Goal: Check status: Check status

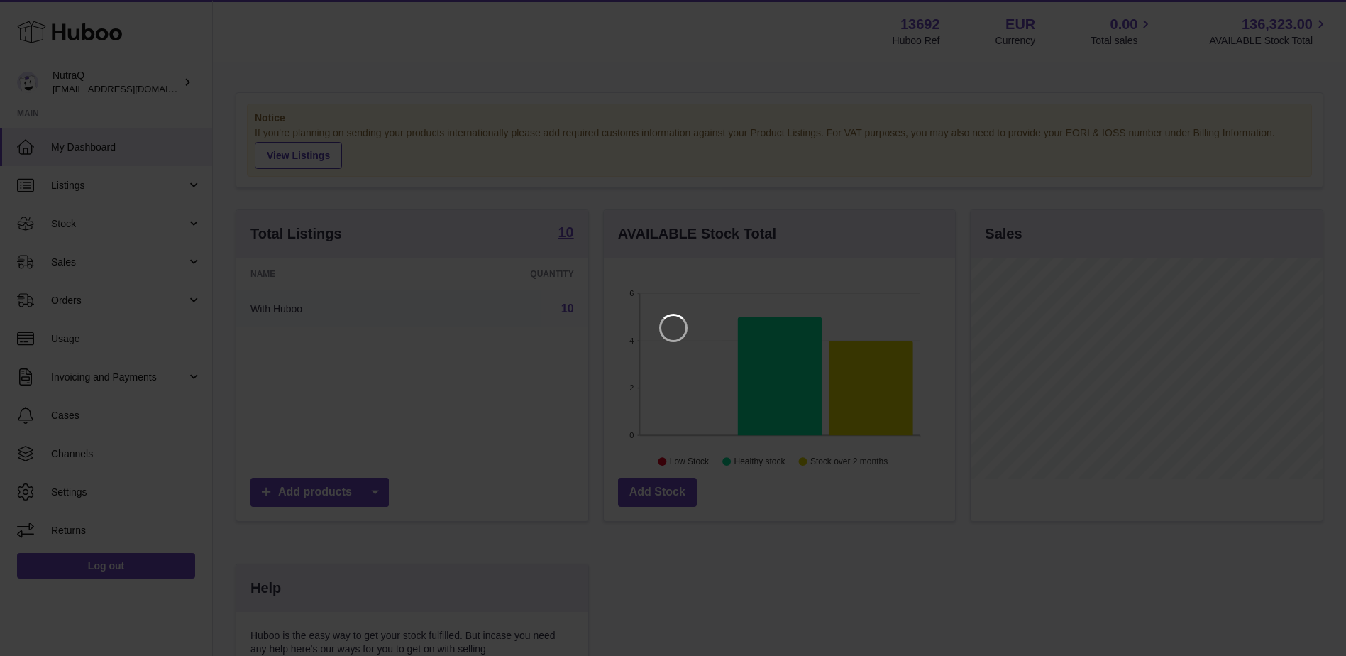
scroll to position [221, 355]
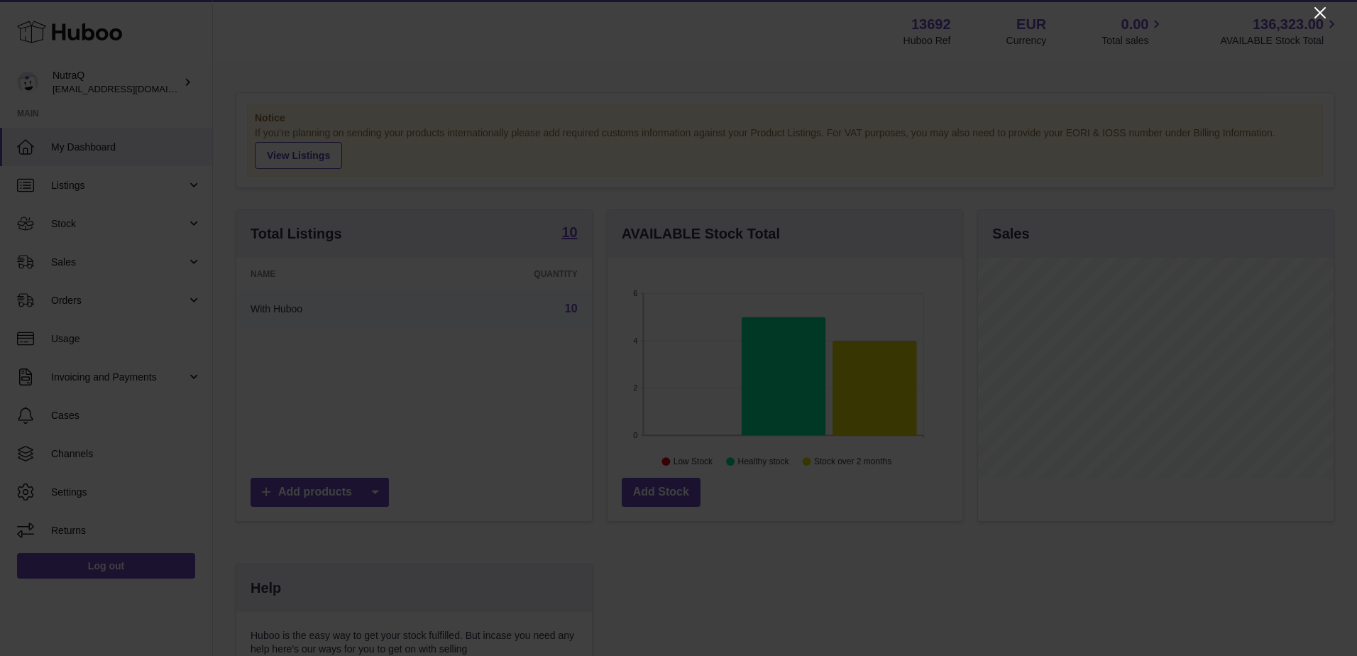
click at [1317, 13] on icon "Close" at bounding box center [1319, 12] width 17 height 17
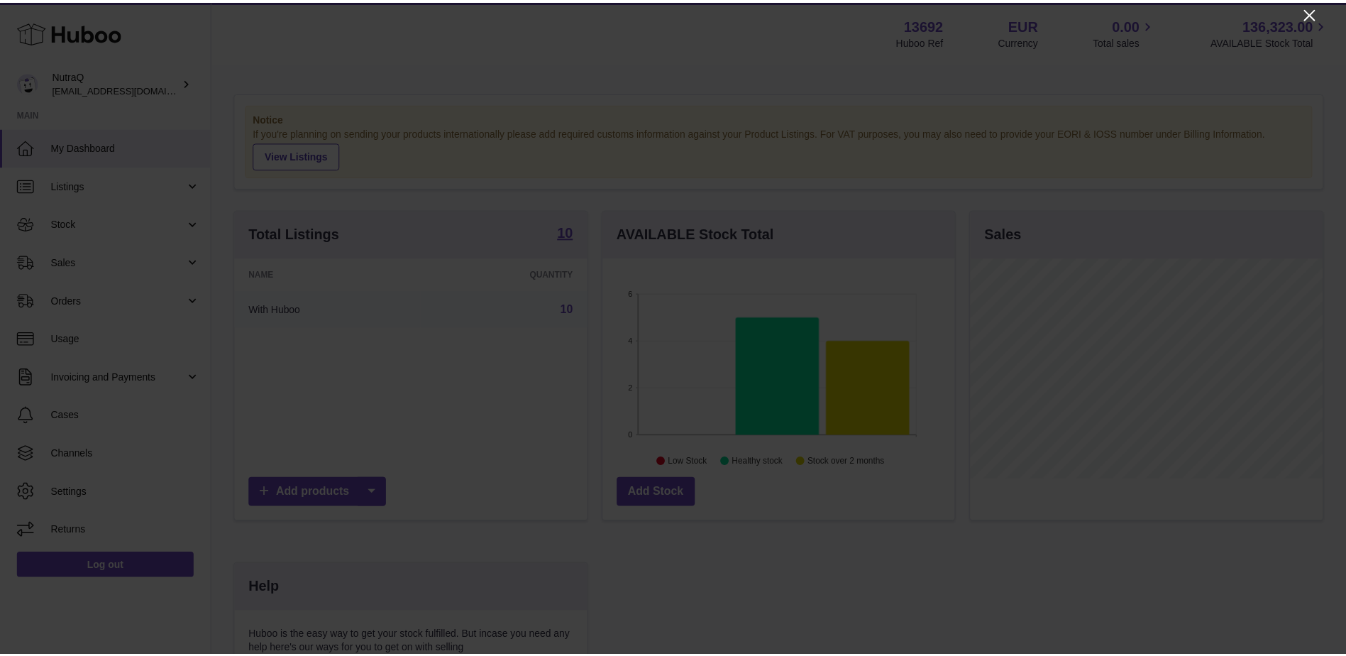
scroll to position [709458, 709327]
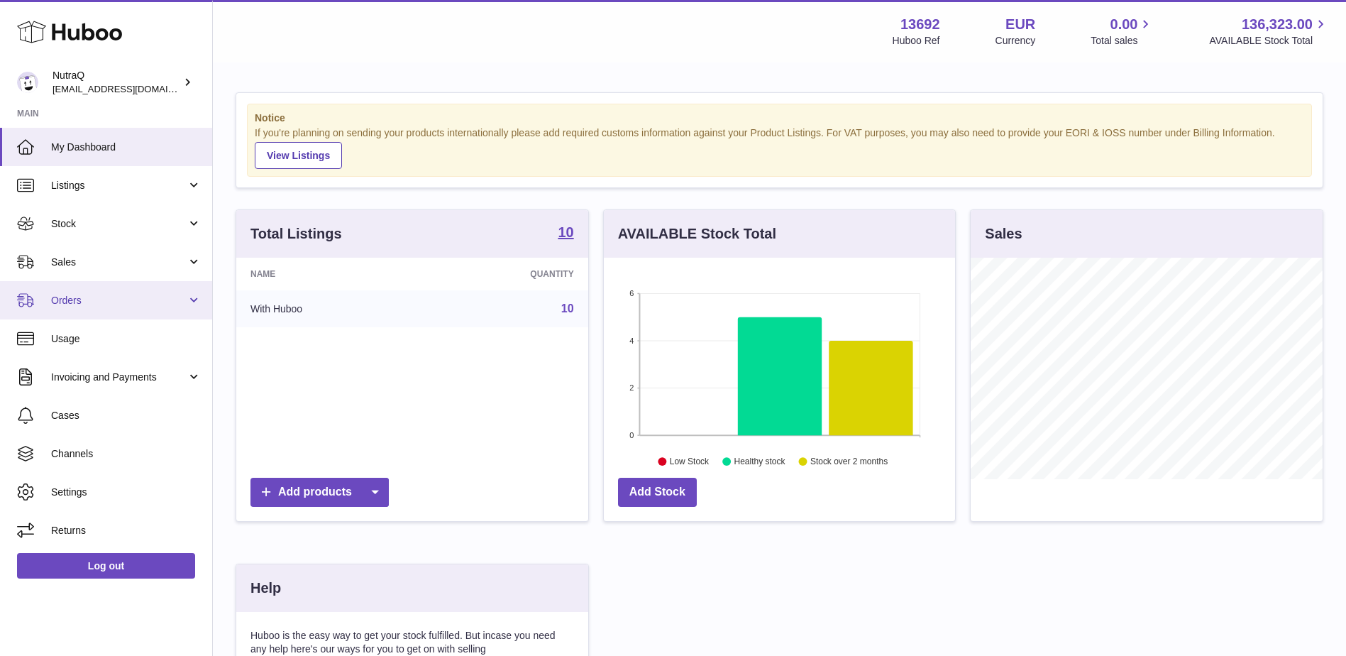
click at [197, 299] on link "Orders" at bounding box center [106, 300] width 212 height 38
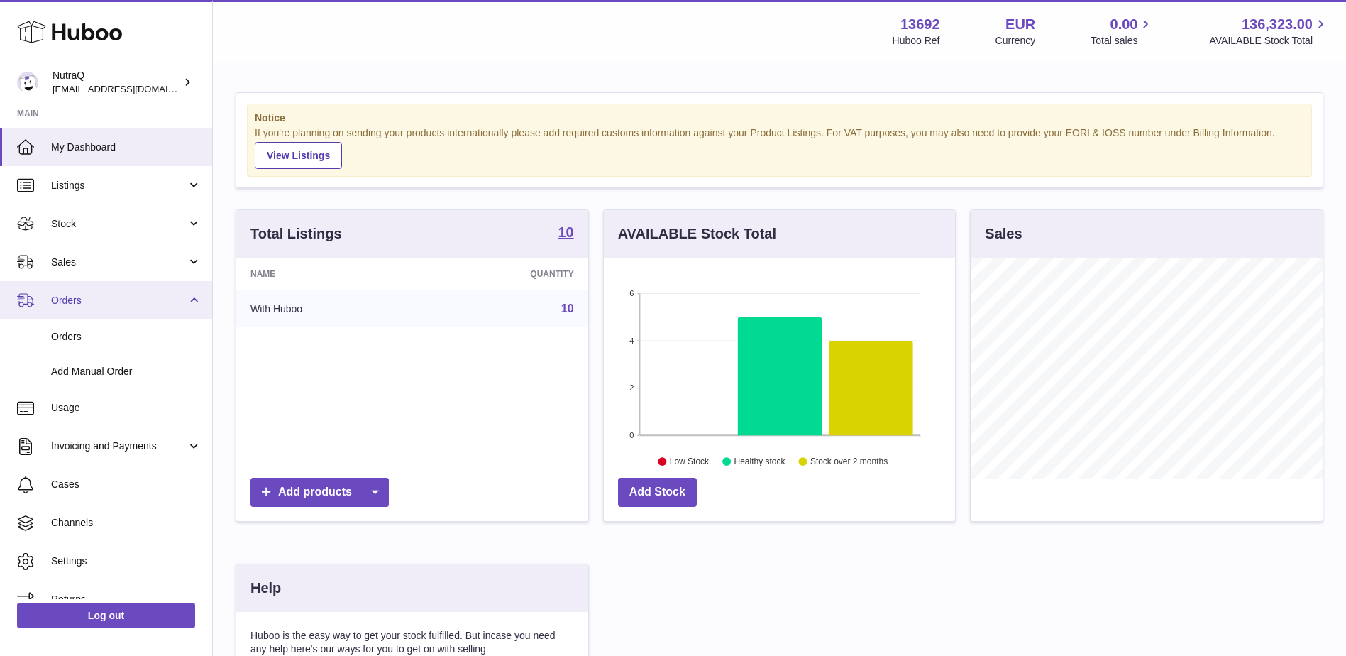
click at [187, 299] on link "Orders" at bounding box center [106, 300] width 212 height 38
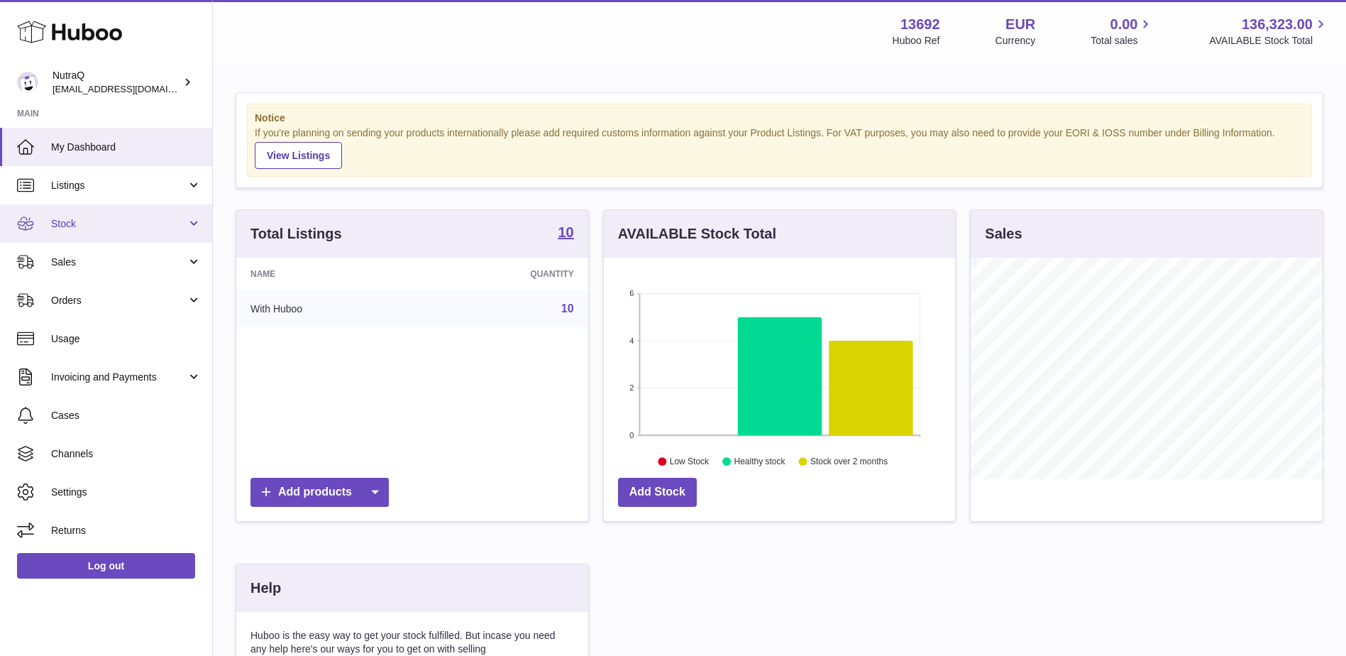
click at [189, 226] on link "Stock" at bounding box center [106, 223] width 212 height 38
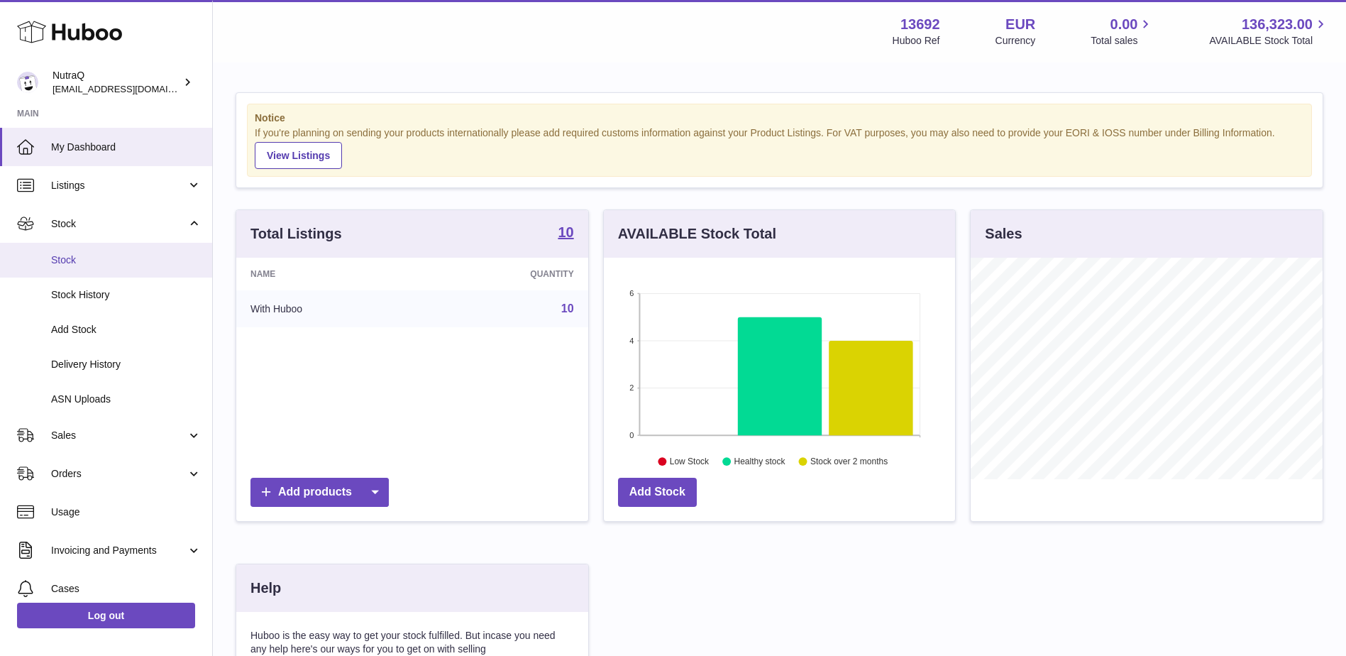
click at [71, 263] on span "Stock" at bounding box center [126, 259] width 150 height 13
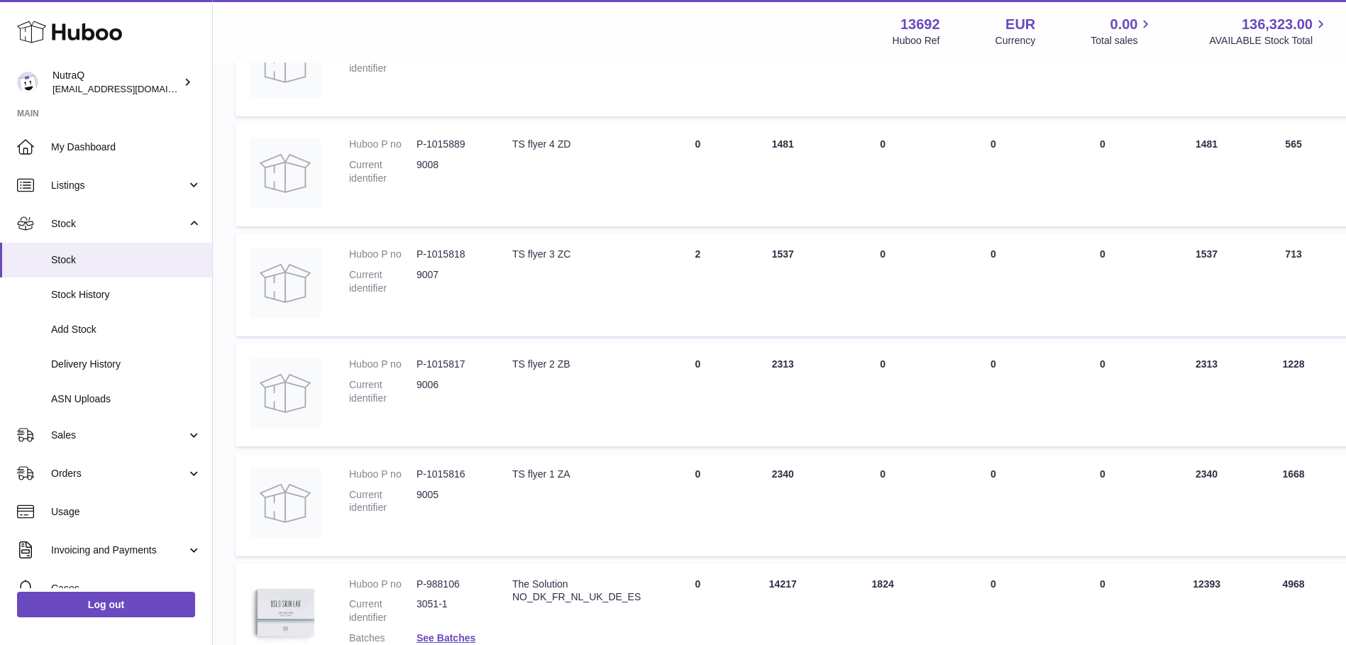
scroll to position [850, 0]
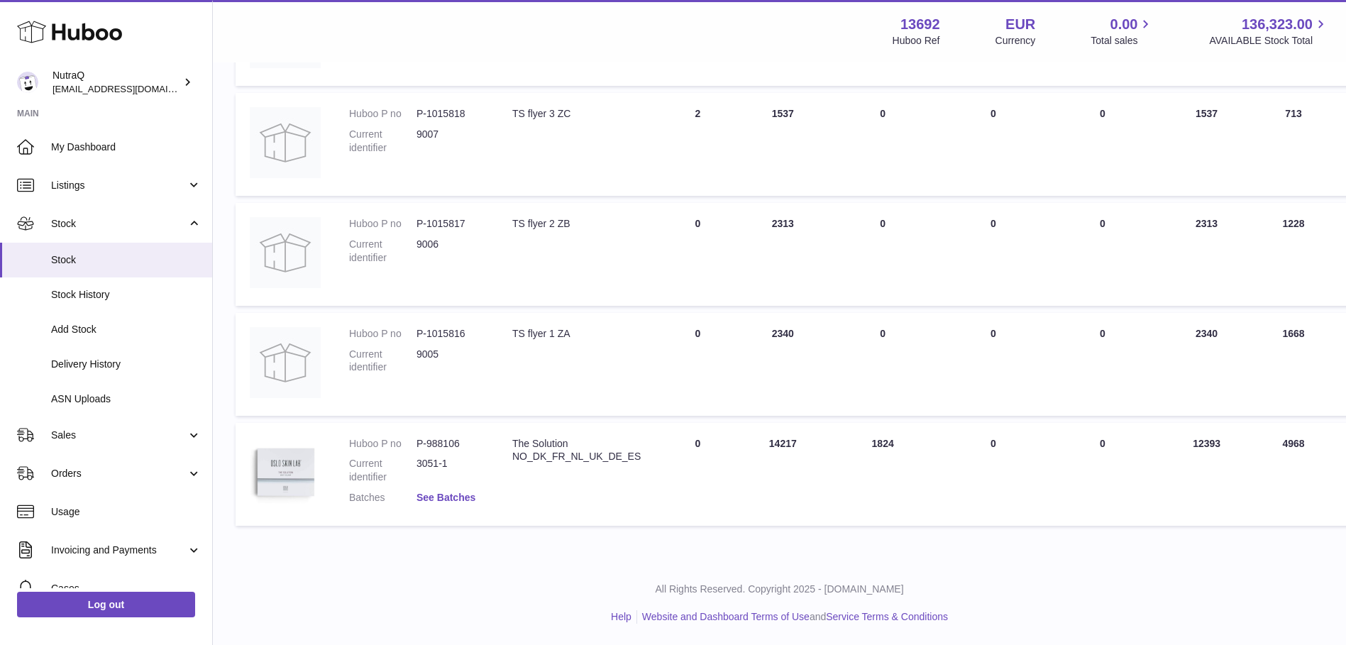
click at [445, 494] on link "See Batches" at bounding box center [446, 497] width 59 height 11
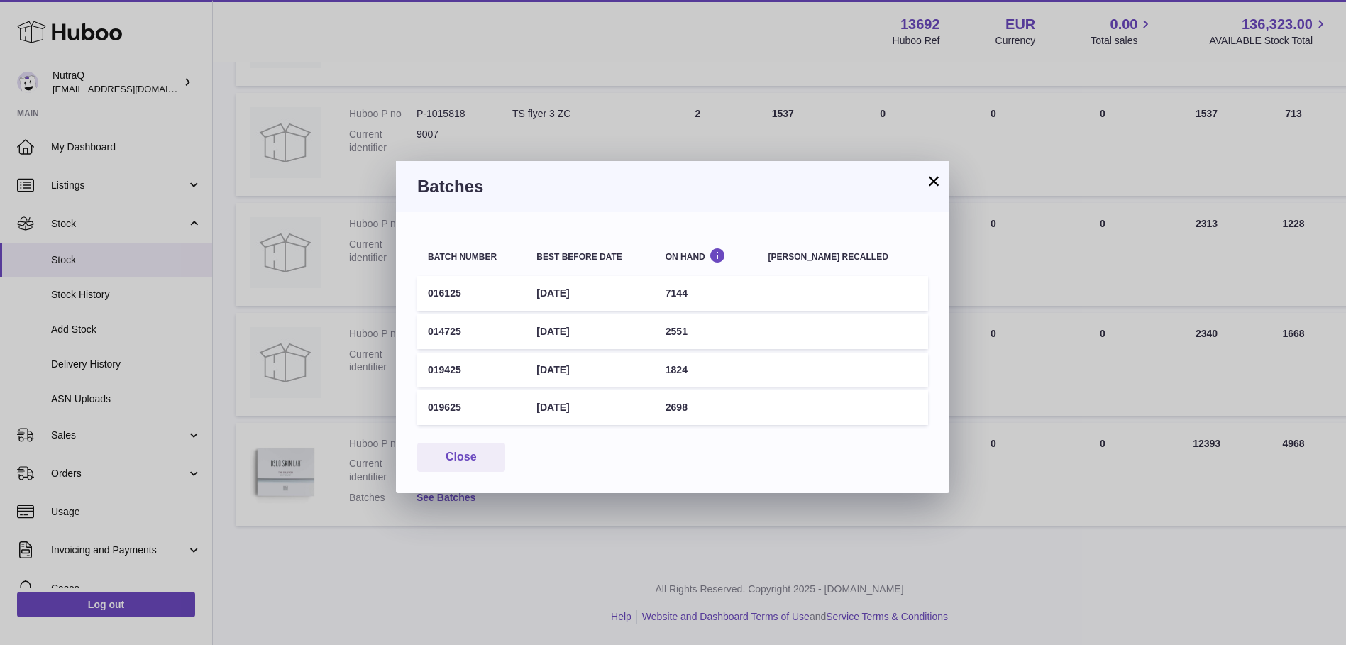
scroll to position [840, 0]
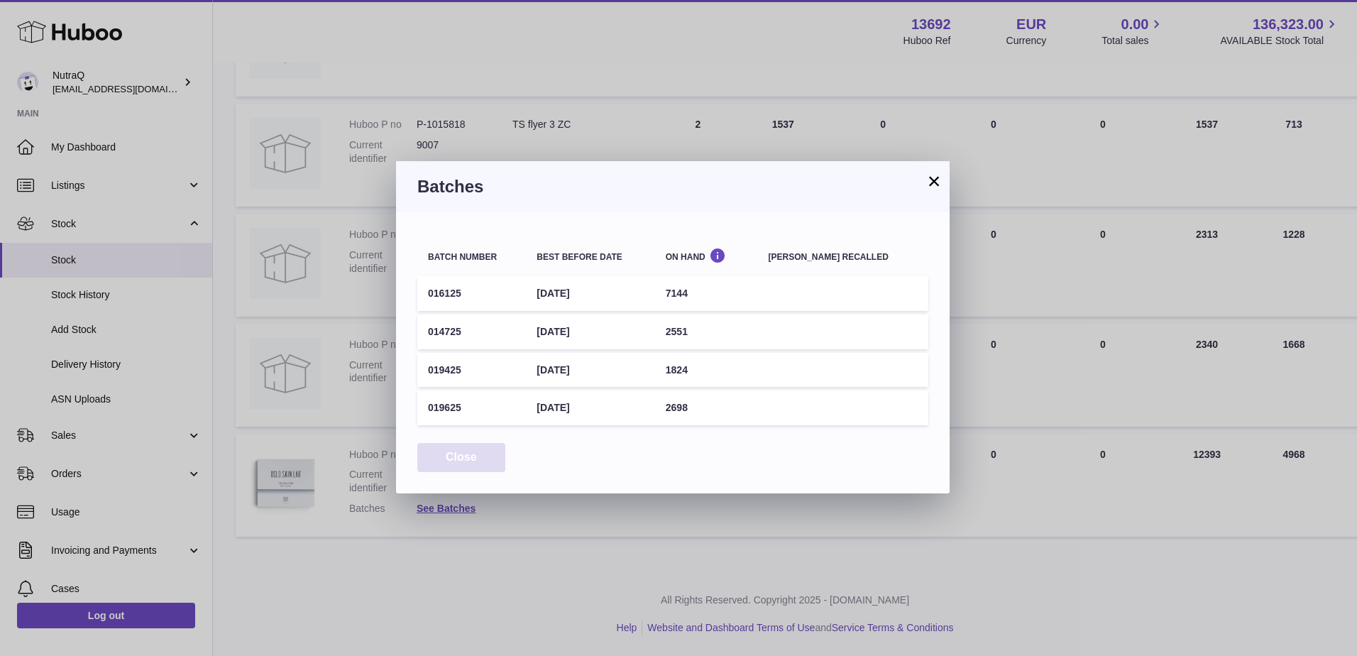
click at [450, 458] on button "Close" at bounding box center [461, 457] width 88 height 29
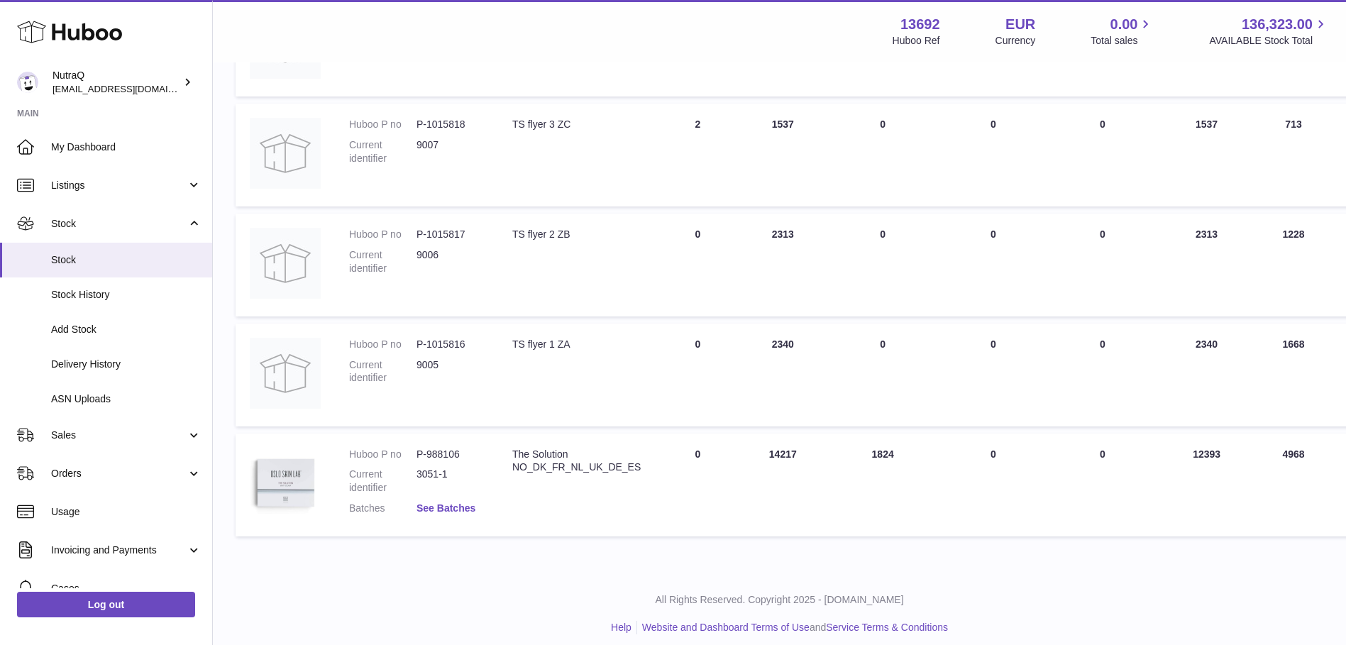
click at [427, 507] on link "See Batches" at bounding box center [446, 507] width 59 height 11
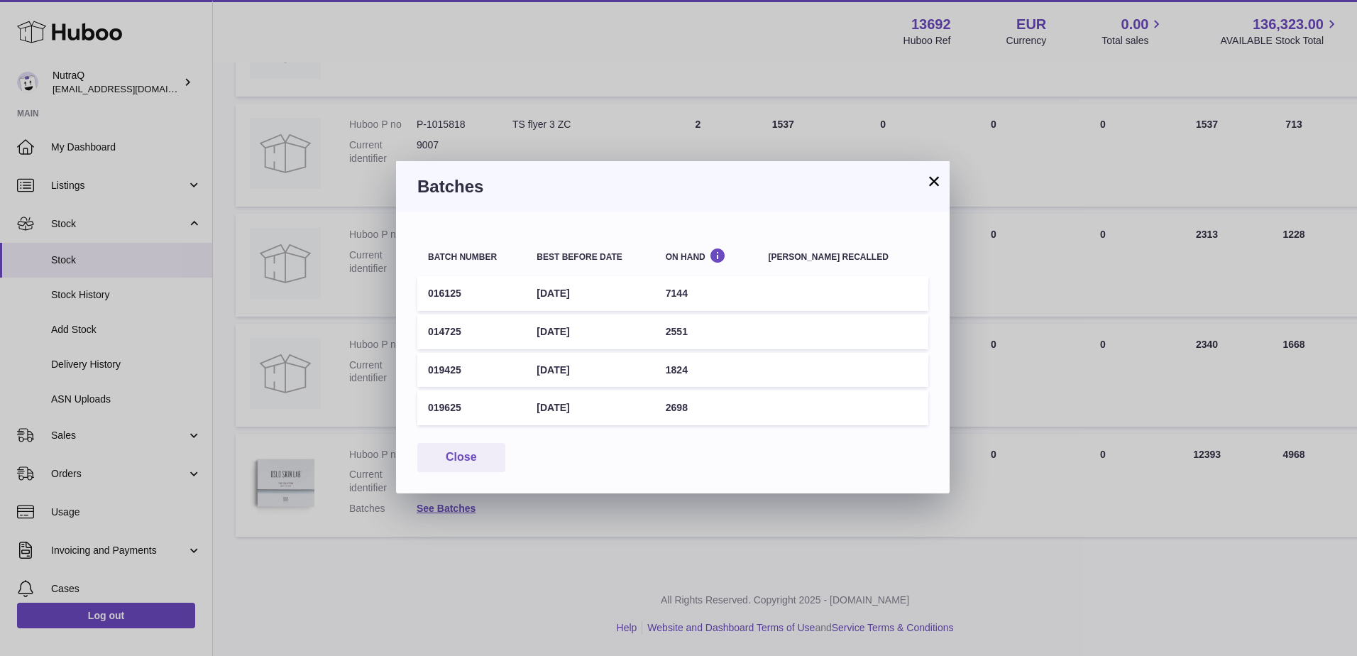
click at [935, 185] on button "×" at bounding box center [933, 180] width 17 height 17
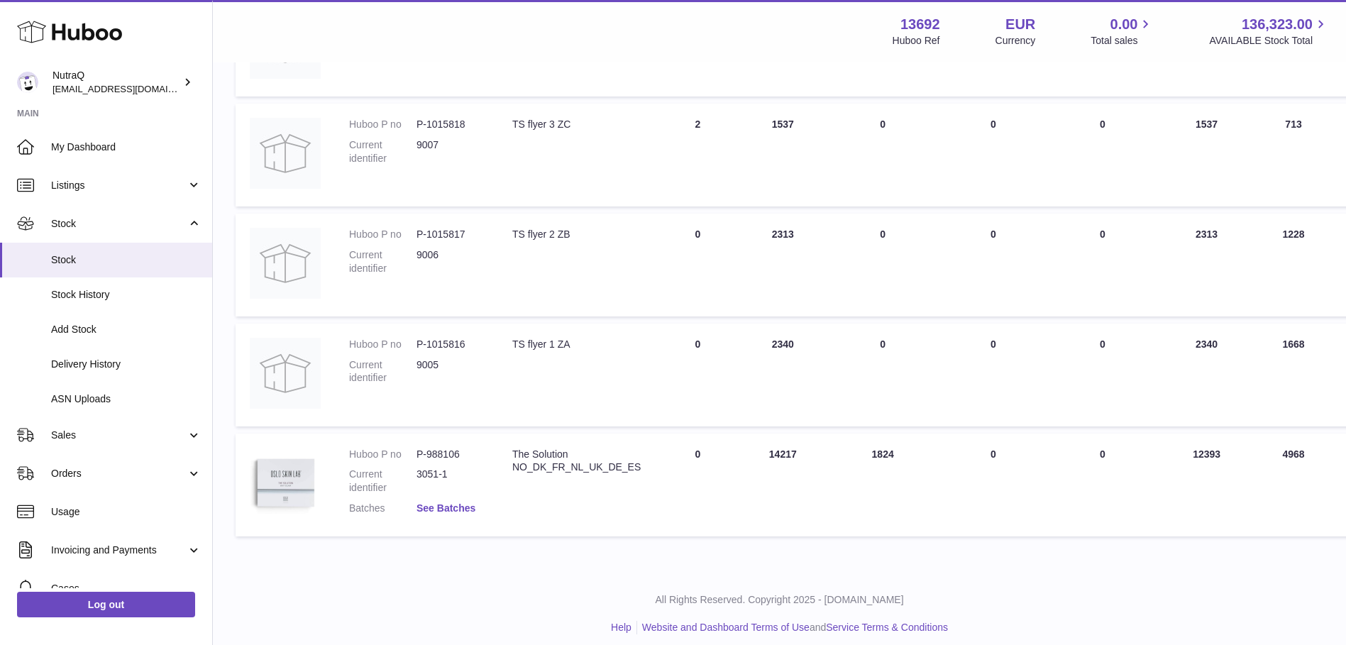
click at [451, 512] on link "See Batches" at bounding box center [446, 507] width 59 height 11
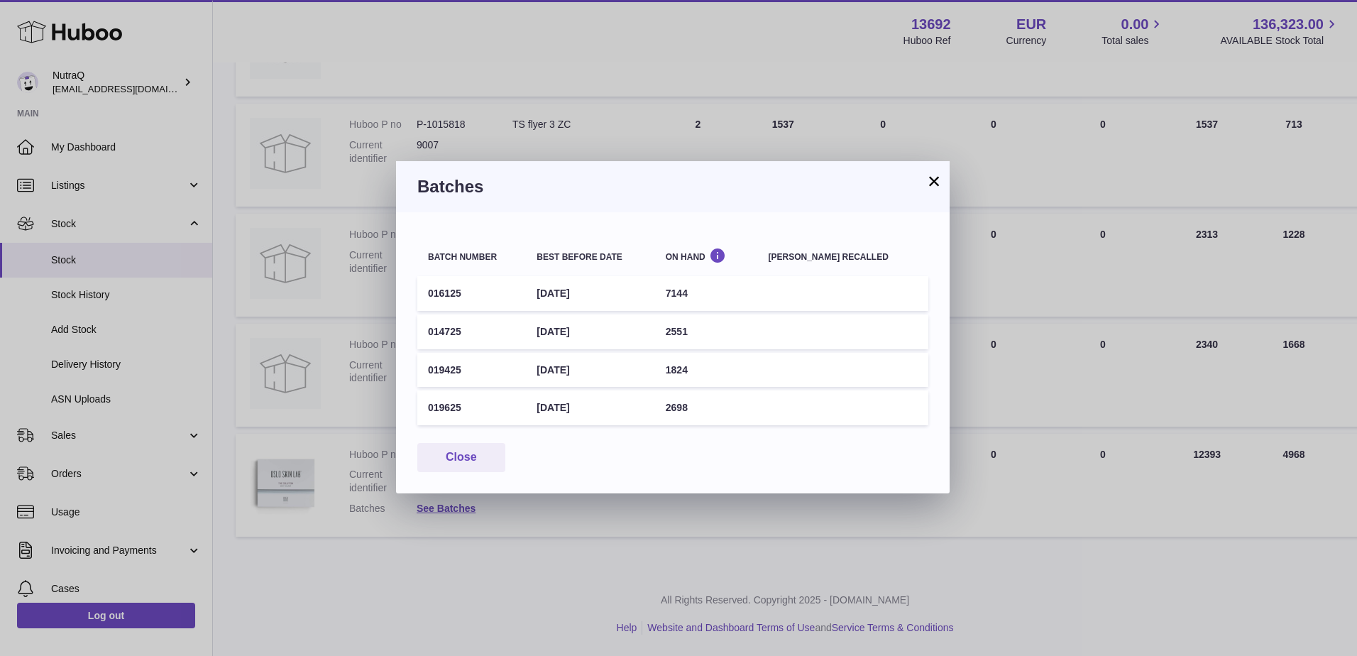
click at [933, 179] on button "×" at bounding box center [933, 180] width 17 height 17
